Goal: Navigation & Orientation: Find specific page/section

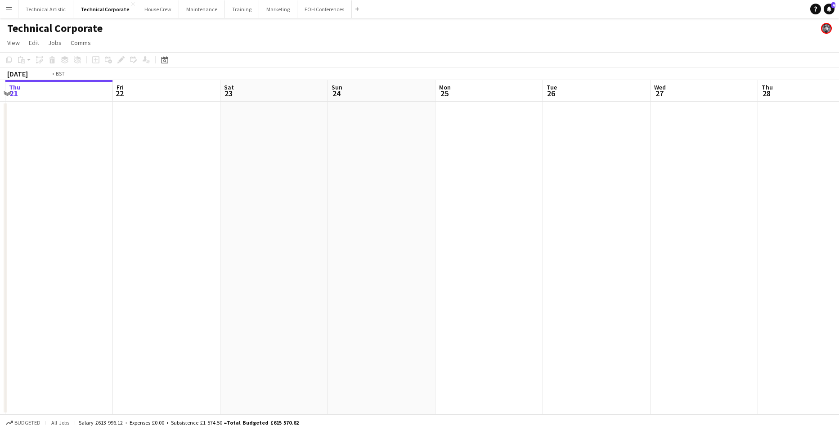
drag, startPoint x: 674, startPoint y: 232, endPoint x: 180, endPoint y: 194, distance: 494.7
click at [99, 200] on app-calendar-viewport "Mon 18 Tue 19 Wed 20 Thu 21 Fri 22 Sat 23 Sun 24 Mon 25 Tue 26 Wed 27 Thu 28 Fr…" at bounding box center [419, 247] width 839 height 335
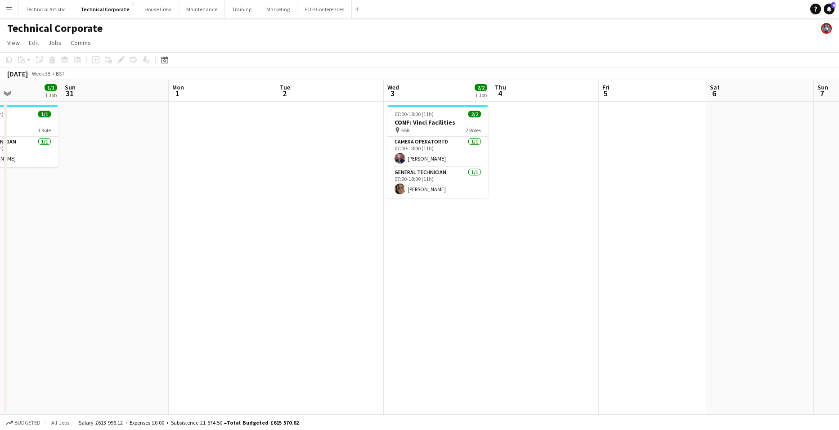
drag, startPoint x: 604, startPoint y: 220, endPoint x: 141, endPoint y: 240, distance: 463.6
click at [141, 240] on app-calendar-viewport "Wed 27 Thu 28 Fri 29 Sat 30 1/1 1 Job Sun 31 Mon 1 Tue 2 Wed 3 2/2 1 Job Thu 4 …" at bounding box center [419, 247] width 839 height 335
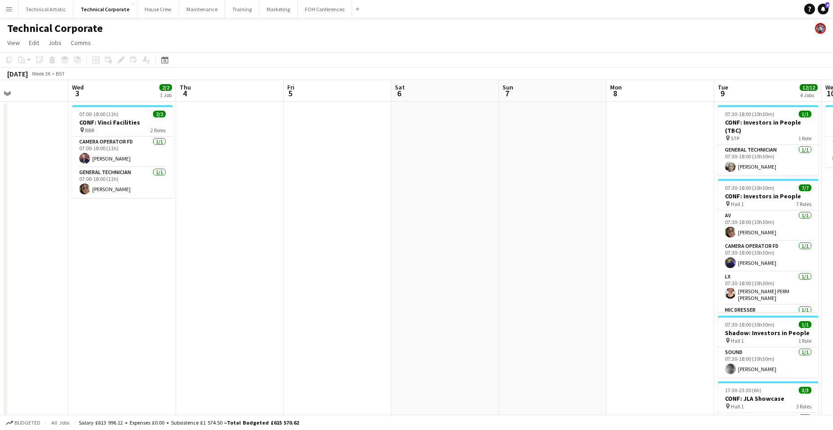
drag, startPoint x: 464, startPoint y: 355, endPoint x: 246, endPoint y: 406, distance: 223.3
click at [246, 406] on app-calendar-viewport "Sat 30 1/1 1 Job Sun 31 Mon 1 Tue 2 Wed 3 2/2 1 Job Thu 4 Fri 5 Sat 6 Sun 7 Mon…" at bounding box center [416, 306] width 833 height 453
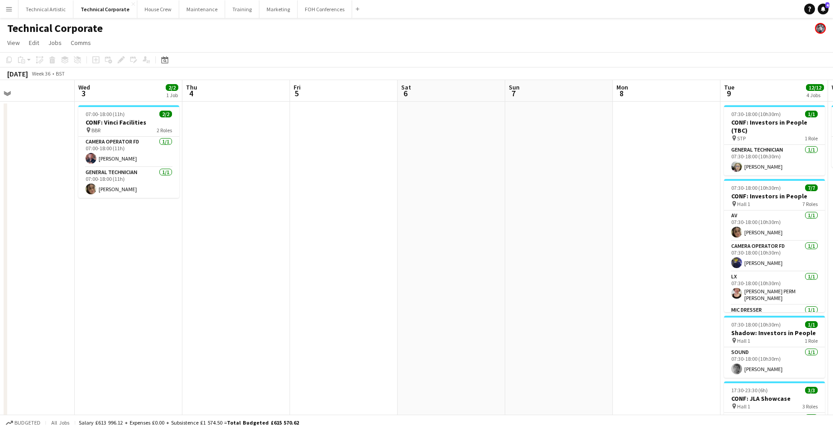
scroll to position [0, 323]
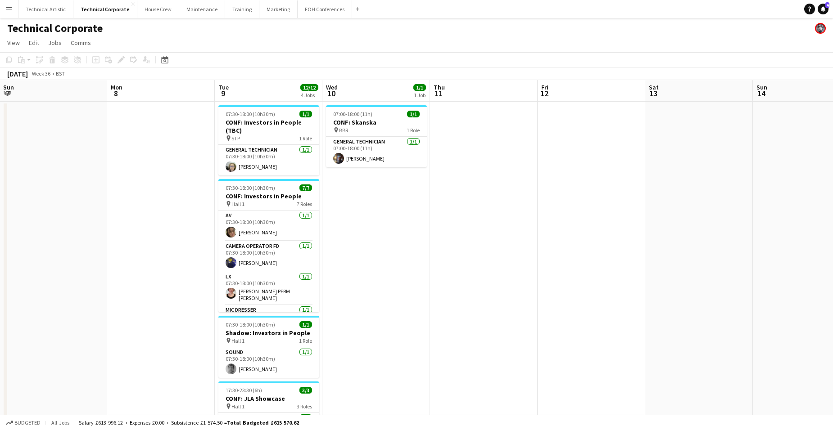
drag, startPoint x: 593, startPoint y: 298, endPoint x: 94, endPoint y: 343, distance: 501.2
click at [94, 343] on app-calendar-viewport "Thu 4 Fri 5 Sat 6 Sun 7 Mon 8 Tue 9 12/12 4 Jobs Wed 10 1/1 1 Job Thu 11 Fri 12…" at bounding box center [416, 306] width 833 height 453
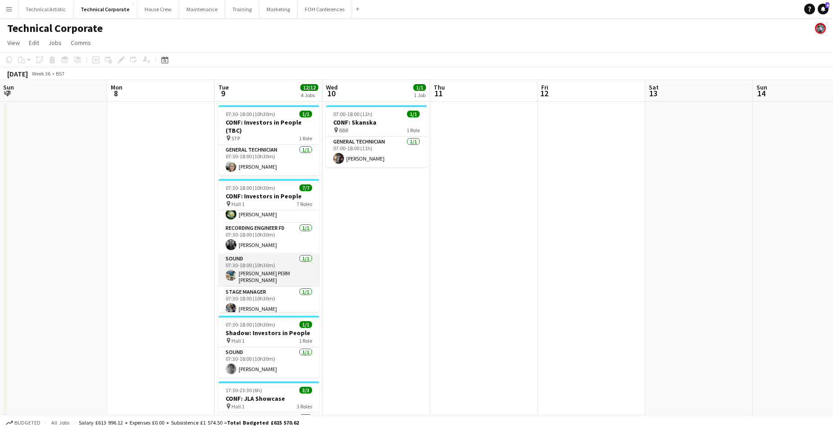
scroll to position [0, 0]
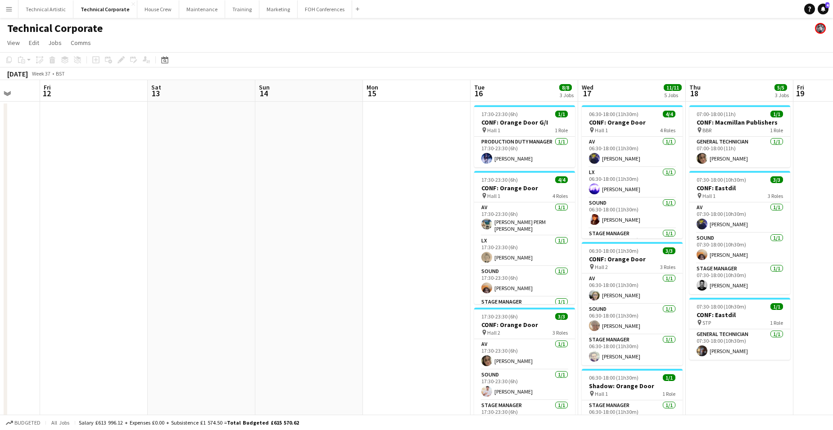
drag, startPoint x: 559, startPoint y: 270, endPoint x: 94, endPoint y: 248, distance: 465.4
click at [94, 248] on app-calendar-viewport "Tue 9 12/12 4 Jobs Wed 10 1/1 1 Job Thu 11 Fri 12 Sat 13 Sun 14 Mon 15 Tue 16 8…" at bounding box center [416, 347] width 833 height 534
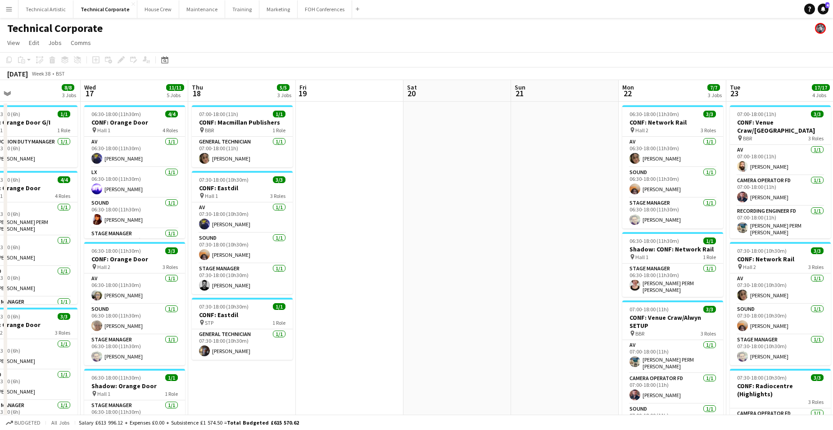
scroll to position [0, 222]
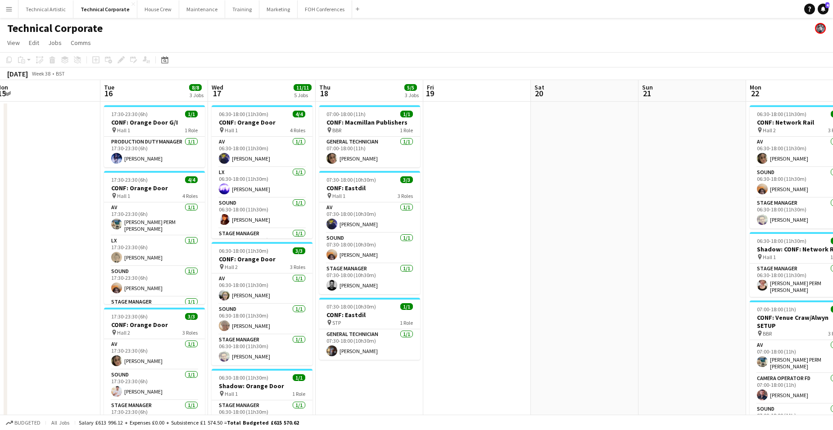
drag, startPoint x: 413, startPoint y: 261, endPoint x: 43, endPoint y: 282, distance: 370.5
click at [43, 282] on app-calendar-viewport "Sat 13 Sun 14 Mon 15 Tue 16 8/8 3 Jobs Wed 17 11/11 5 Jobs Thu 18 5/5 3 Jobs Fr…" at bounding box center [416, 368] width 833 height 576
